Goal: Task Accomplishment & Management: Complete application form

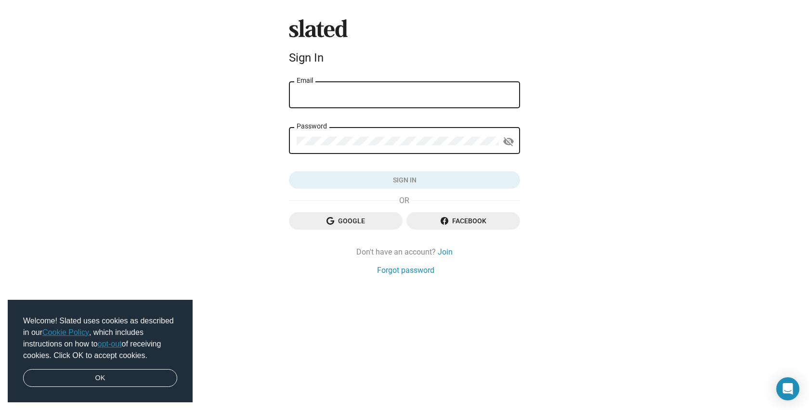
click at [355, 94] on input "Email" at bounding box center [405, 95] width 216 height 9
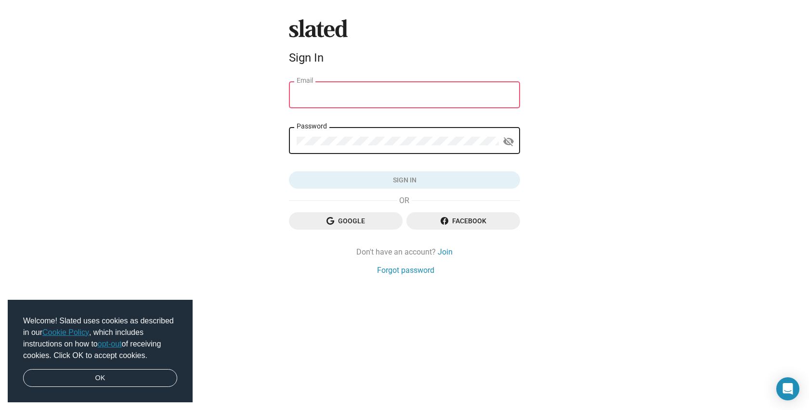
type input "[PERSON_NAME]"
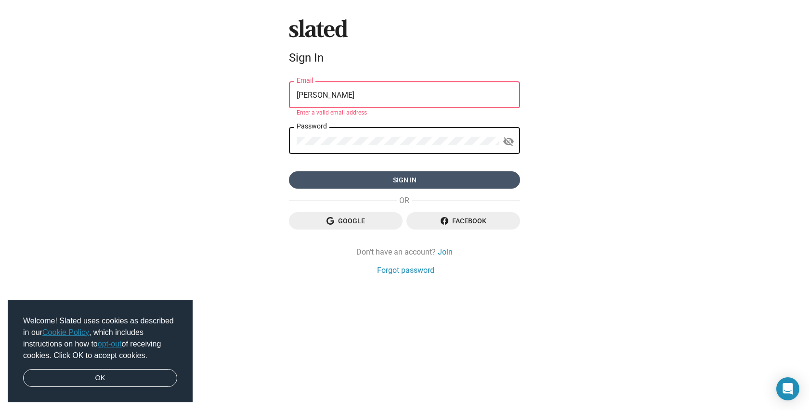
click at [384, 184] on span "Sign in" at bounding box center [405, 179] width 216 height 17
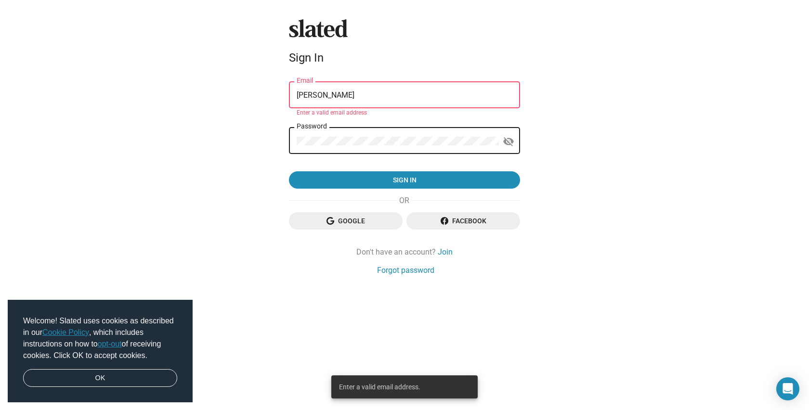
click at [344, 89] on div "Henry Burke Email" at bounding box center [405, 94] width 216 height 28
click at [344, 95] on input "[PERSON_NAME]" at bounding box center [405, 95] width 216 height 9
click at [338, 96] on input "[PERSON_NAME]" at bounding box center [405, 95] width 216 height 9
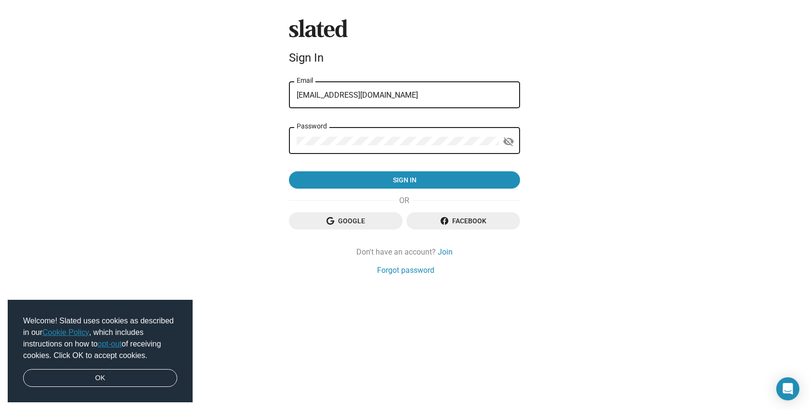
type input "henryjburke2@gmail.com"
click at [207, 155] on div "Slated Sign In henryjburke2@gmail.com Email Password visibility_off Sign in Goo…" at bounding box center [404, 205] width 809 height 410
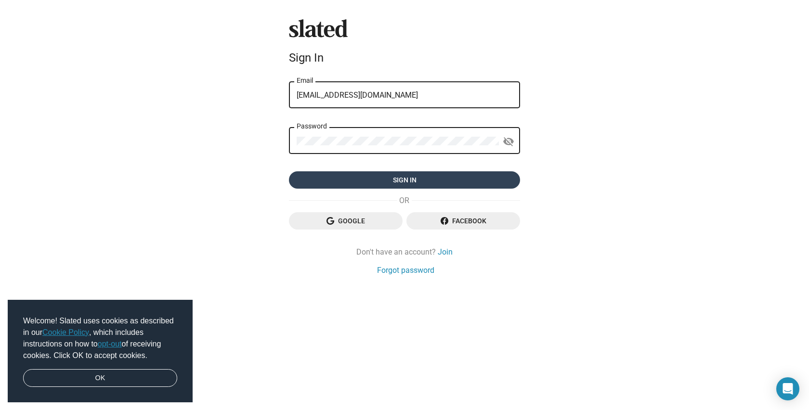
click at [381, 183] on span "Sign in" at bounding box center [405, 179] width 216 height 17
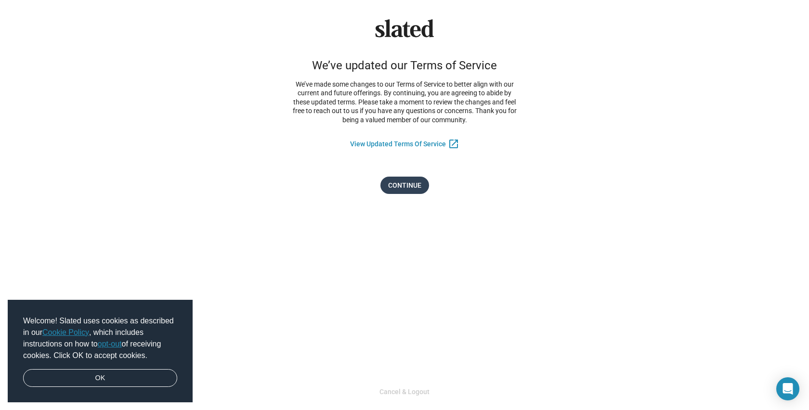
click at [402, 183] on span "Continue" at bounding box center [404, 185] width 33 height 17
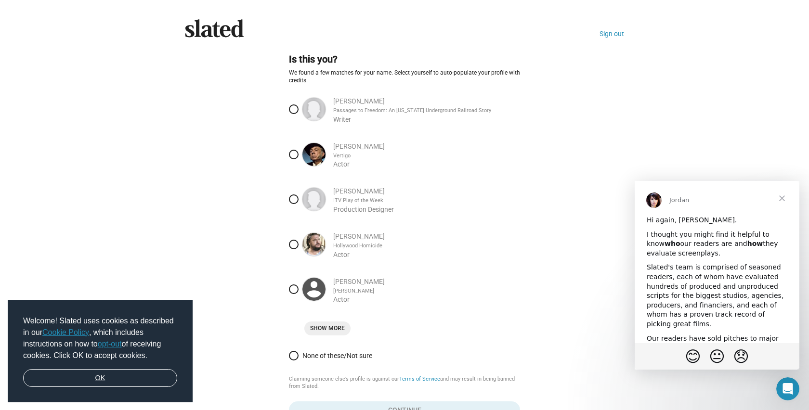
click at [101, 379] on link "OK" at bounding box center [100, 378] width 154 height 18
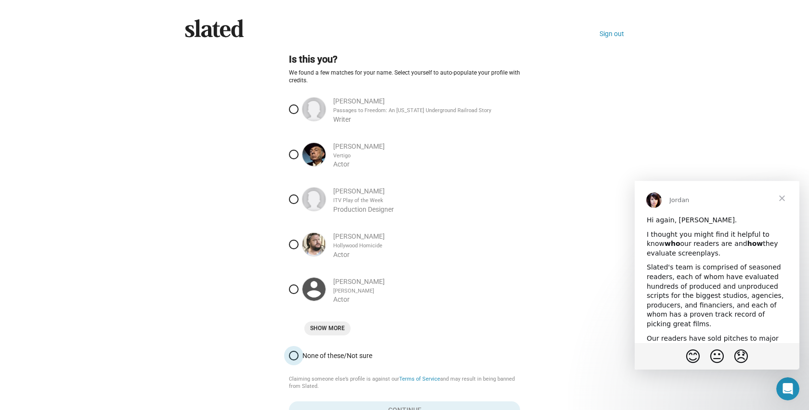
click at [321, 363] on label "None of these/Not sure" at bounding box center [404, 355] width 231 height 17
click at [299, 361] on input "None of these/Not sure" at bounding box center [294, 356] width 10 height 10
radio input "true"
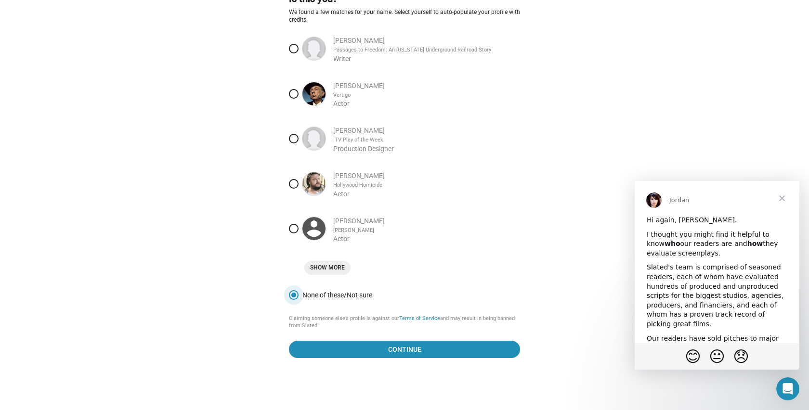
click at [326, 265] on span "Show More" at bounding box center [327, 268] width 35 height 10
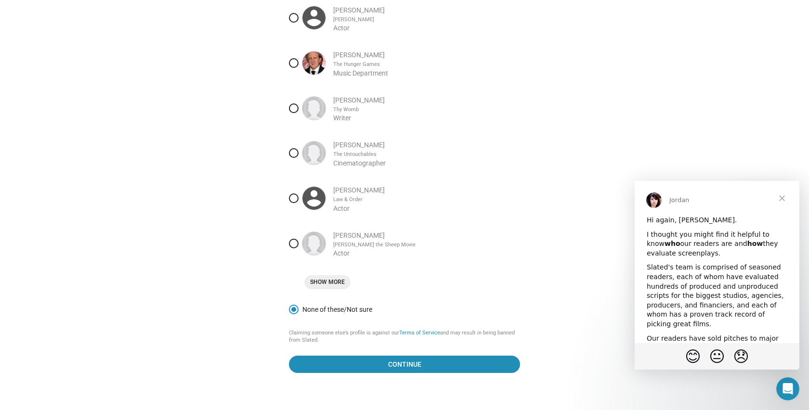
scroll to position [287, 0]
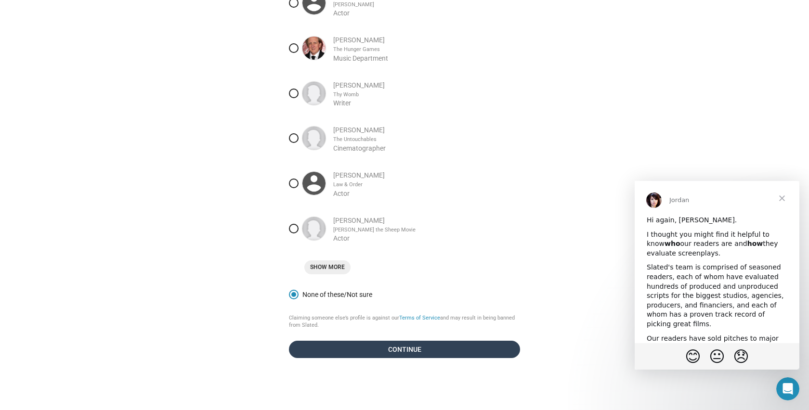
click at [390, 355] on span "Continue" at bounding box center [405, 349] width 216 height 17
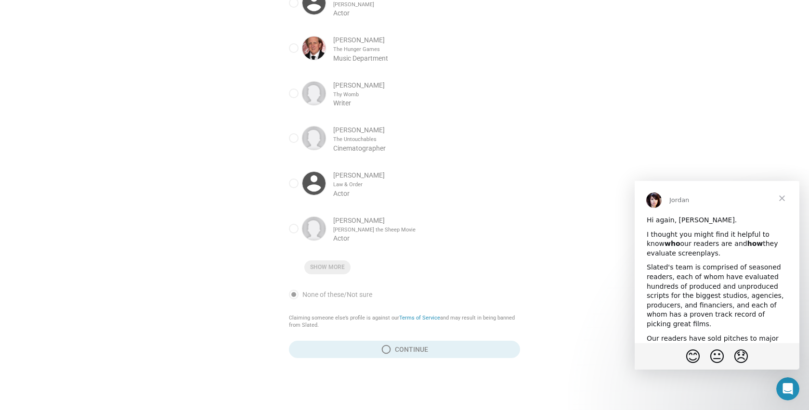
click at [777, 198] on span "Close" at bounding box center [782, 198] width 35 height 35
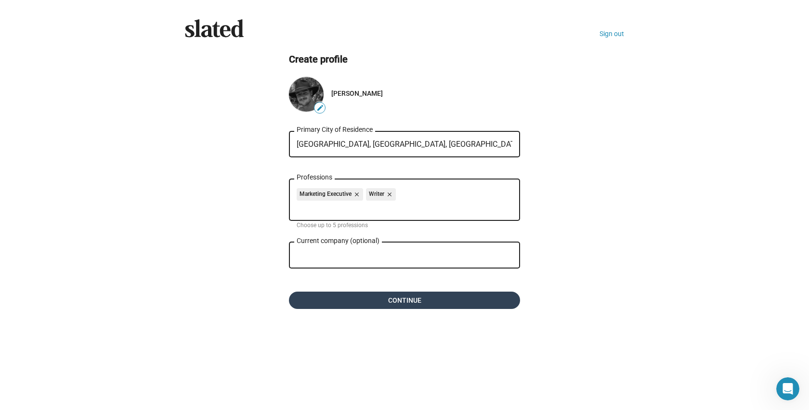
click at [402, 299] on span "Continue" at bounding box center [405, 300] width 216 height 17
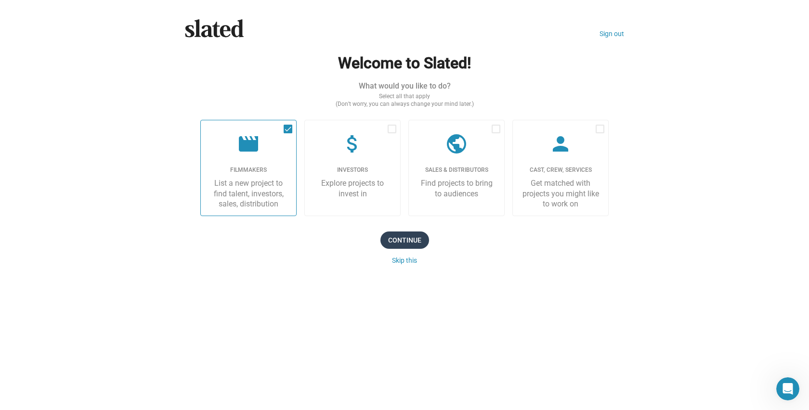
click at [409, 237] on span "Continue" at bounding box center [405, 240] width 49 height 17
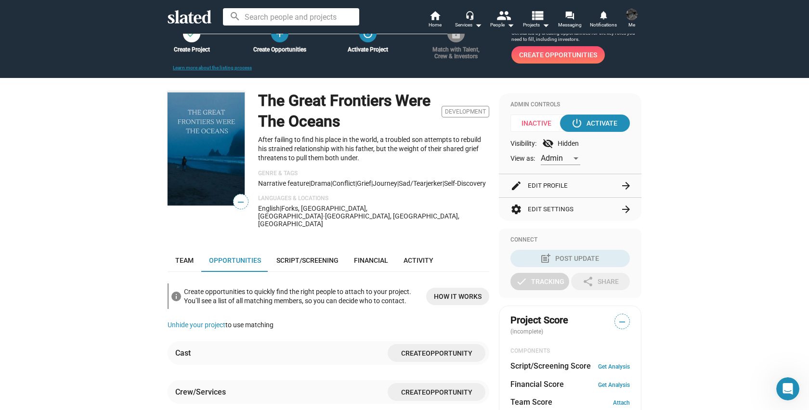
scroll to position [41, 0]
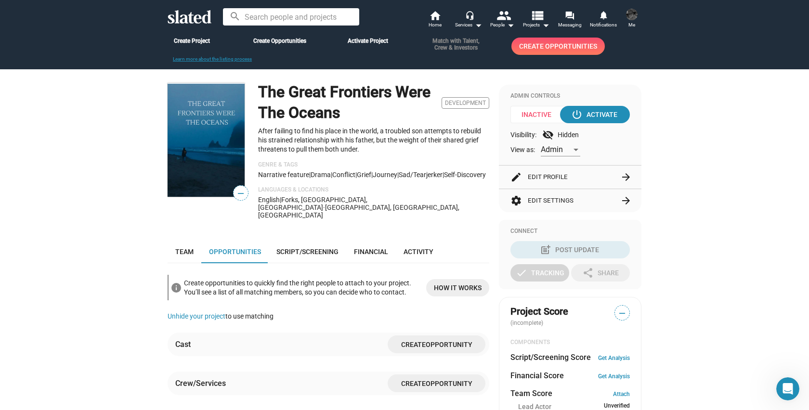
click at [545, 115] on span "Inactive" at bounding box center [540, 114] width 58 height 17
drag, startPoint x: 553, startPoint y: 135, endPoint x: 576, endPoint y: 135, distance: 23.1
click at [576, 135] on div "Visibility: visibility_off Hidden" at bounding box center [570, 135] width 119 height 12
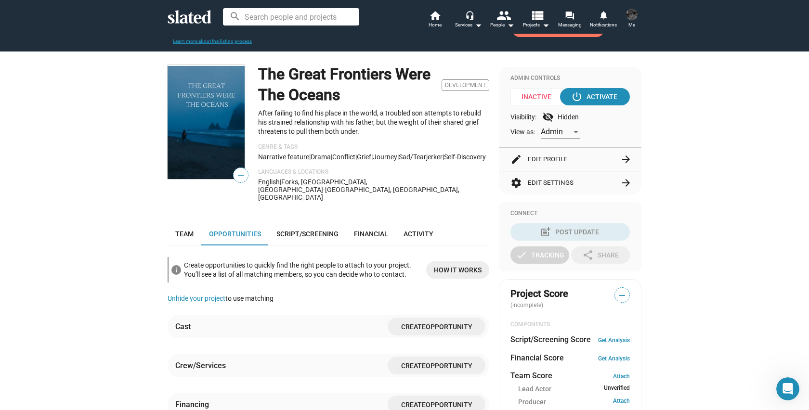
scroll to position [43, 0]
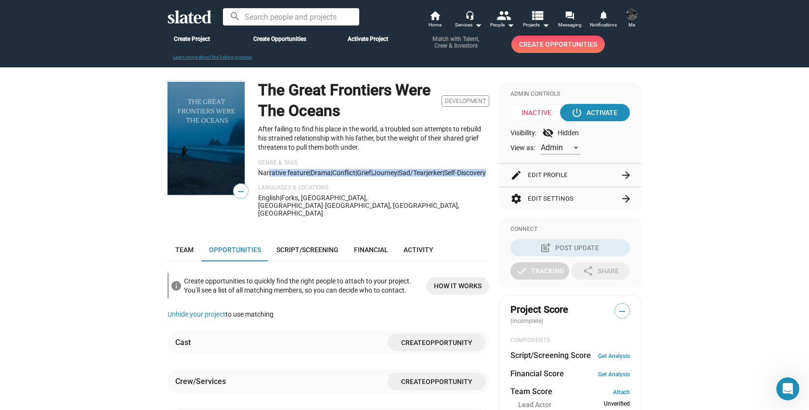
drag, startPoint x: 265, startPoint y: 171, endPoint x: 405, endPoint y: 185, distance: 139.9
click at [405, 177] on div "Narrative feature | Drama | conflict | grief | journey | sad/tearjerker | self-…" at bounding box center [373, 173] width 231 height 8
click at [410, 177] on div "Narrative feature | Drama | conflict | grief | journey | sad/tearjerker | self-…" at bounding box center [373, 173] width 231 height 8
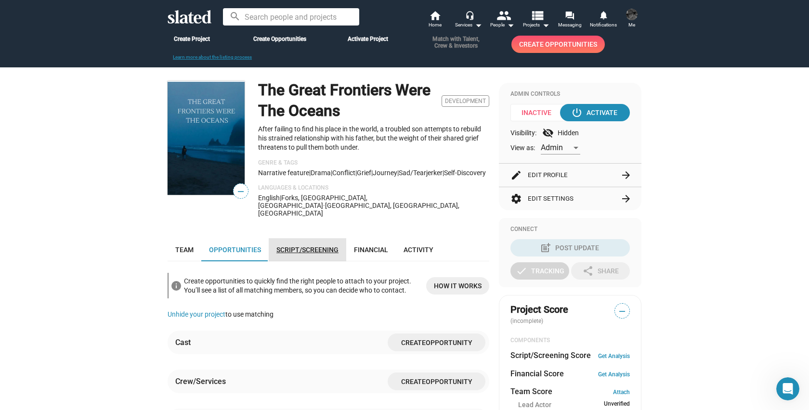
click at [317, 246] on span "Script/Screening" at bounding box center [308, 250] width 62 height 8
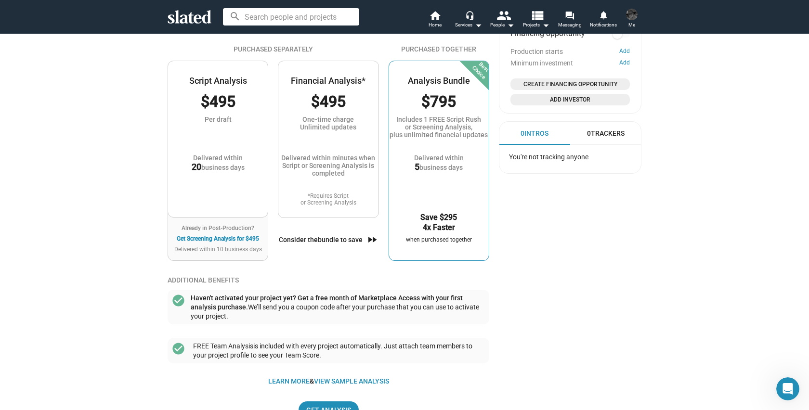
scroll to position [610, 0]
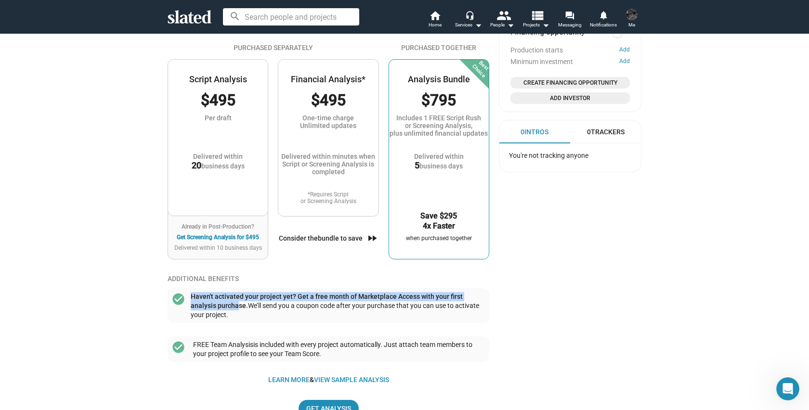
drag, startPoint x: 189, startPoint y: 286, endPoint x: 262, endPoint y: 303, distance: 75.3
click at [237, 301] on div "check_circle Haven't activated your project yet? Get a free month of Marketplac…" at bounding box center [329, 306] width 322 height 35
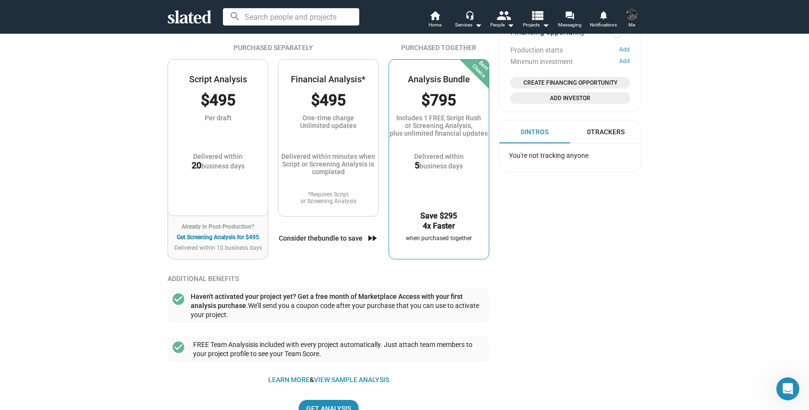
click at [263, 303] on div "Haven't activated your project yet? Get a free month of Marketplace Access with…" at bounding box center [338, 305] width 295 height 27
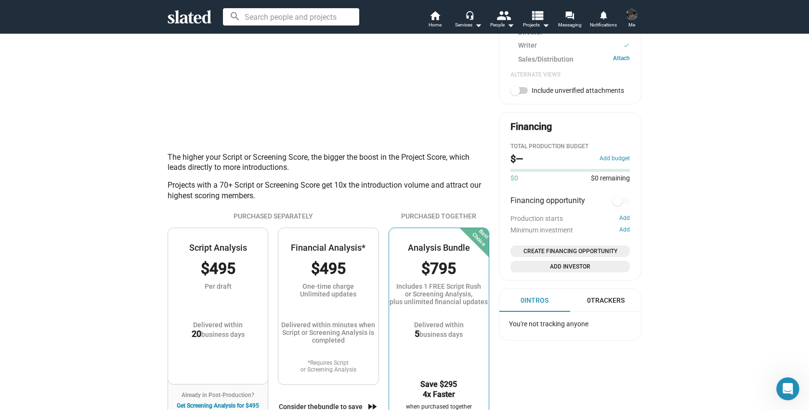
click at [216, 283] on div "Per draft" at bounding box center [218, 294] width 100 height 23
